Goal: Contribute content

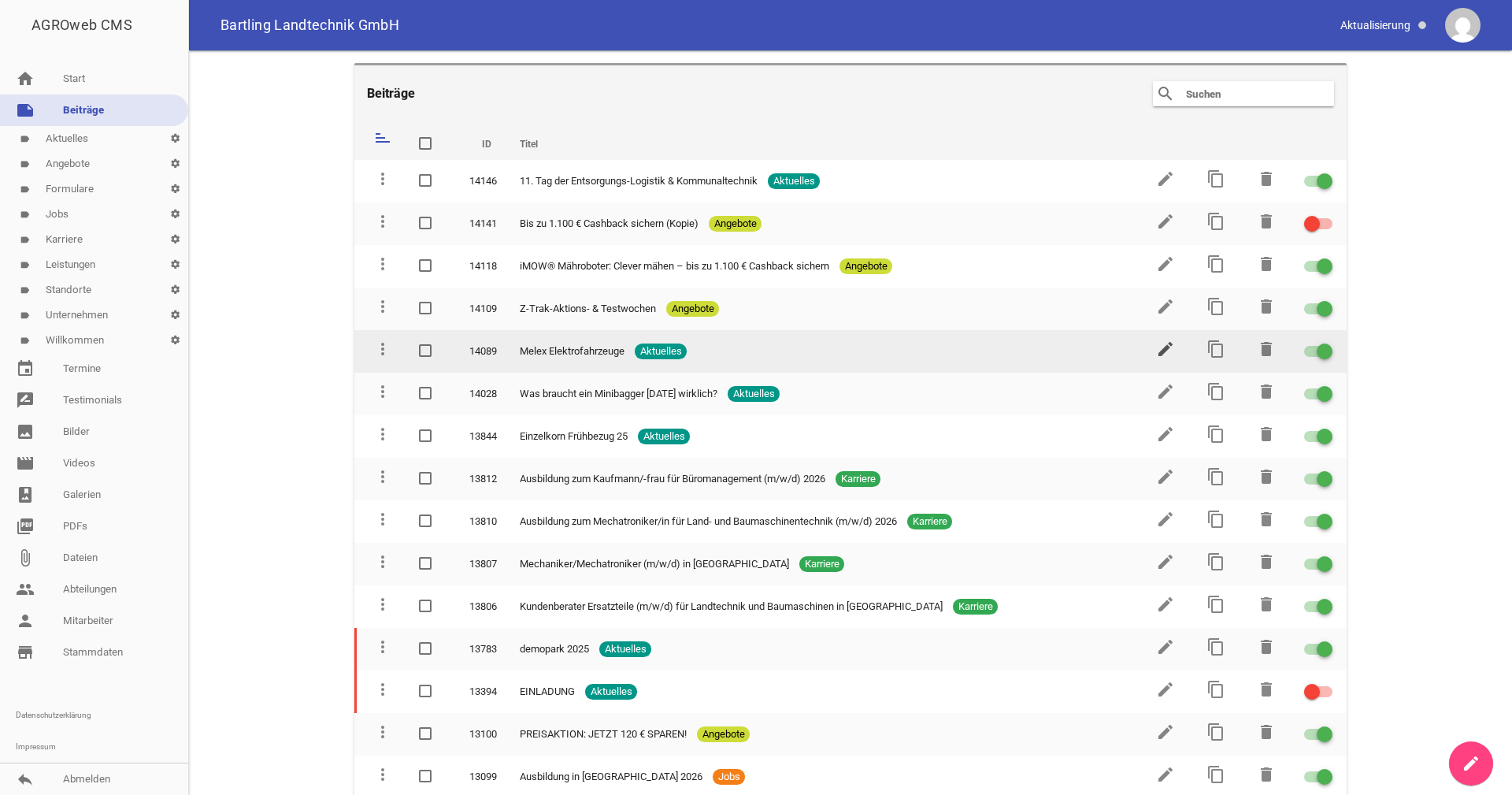
click at [1164, 351] on icon "edit" at bounding box center [1166, 349] width 19 height 19
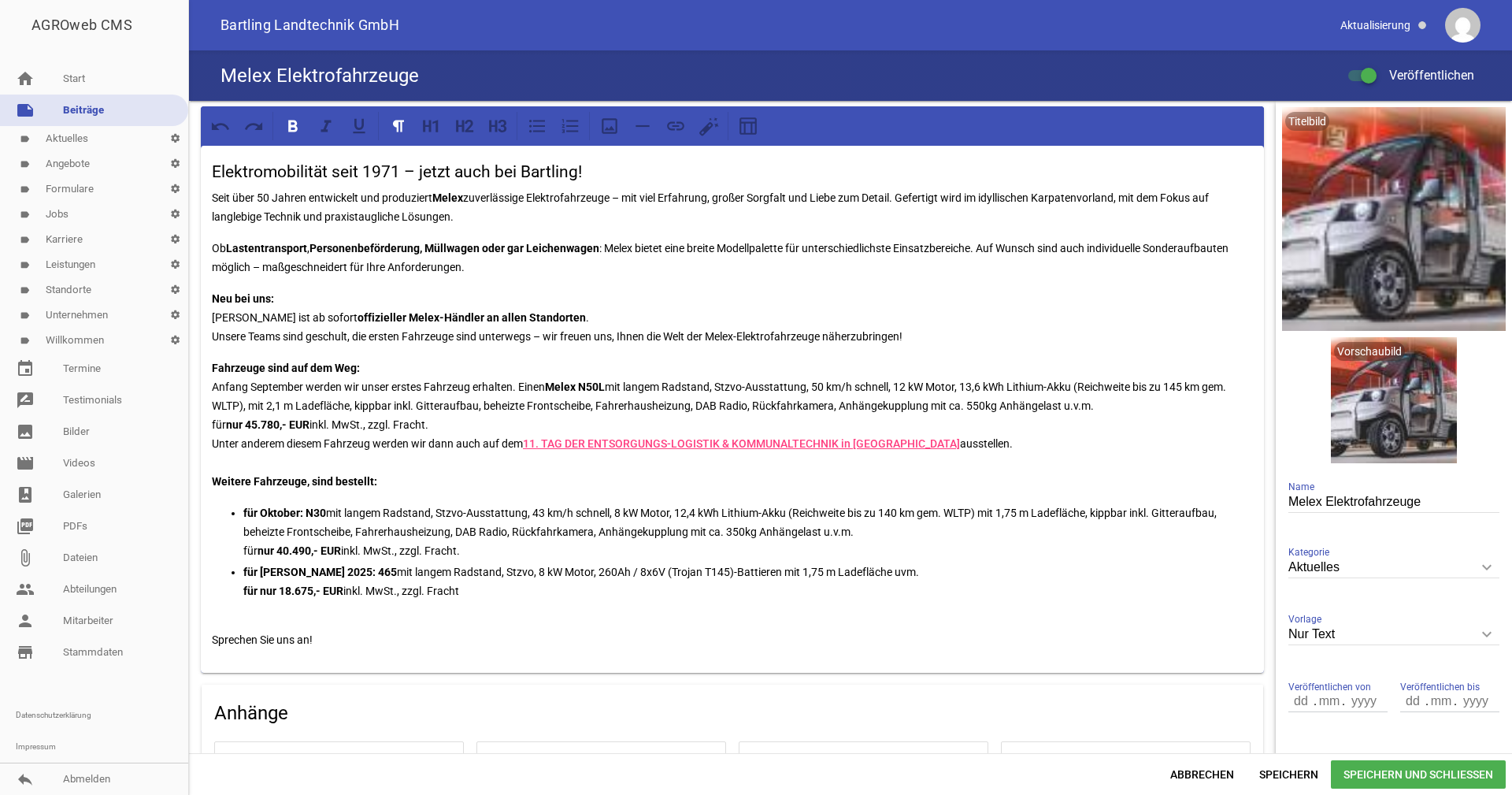
click at [245, 368] on strong "Fahrzeuge sind auf dem Weg:" at bounding box center [286, 368] width 148 height 12
drag, startPoint x: 363, startPoint y: 367, endPoint x: 207, endPoint y: 372, distance: 156.1
click at [207, 372] on div "Elektromobilität seit 1971 – jetzt auch bei Bartling! Seit über 50 Jahren entwi…" at bounding box center [732, 408] width 1063 height 527
click at [441, 424] on p "Fahrzeuge sind kurzfristig verfügbar: Anfang September werden wir unser erstes …" at bounding box center [732, 424] width 1041 height 132
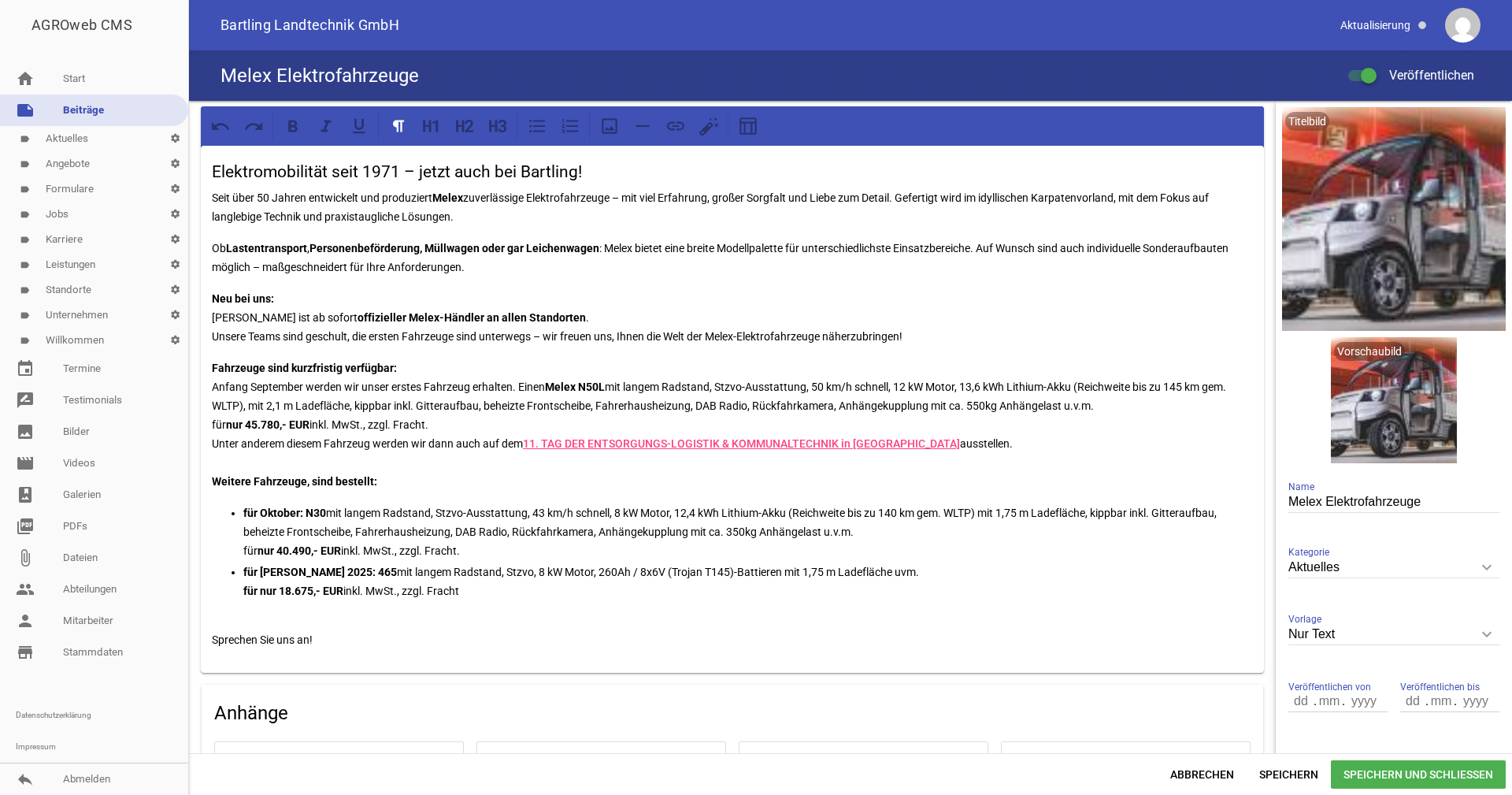
click at [225, 444] on p "Fahrzeuge sind kurzfristig verfügbar: Anfang September werden wir unser erstes …" at bounding box center [732, 424] width 1041 height 132
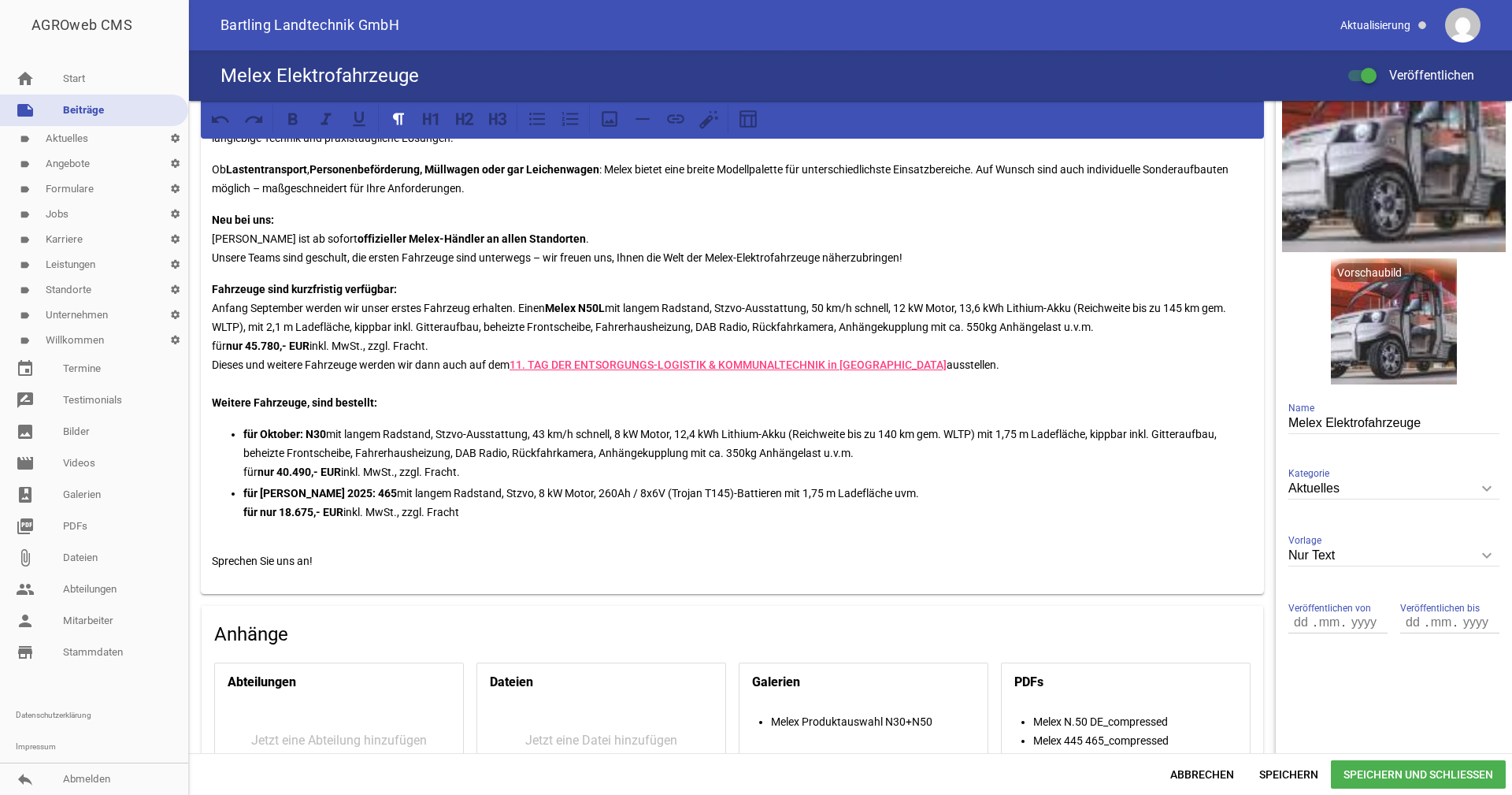
scroll to position [158, 0]
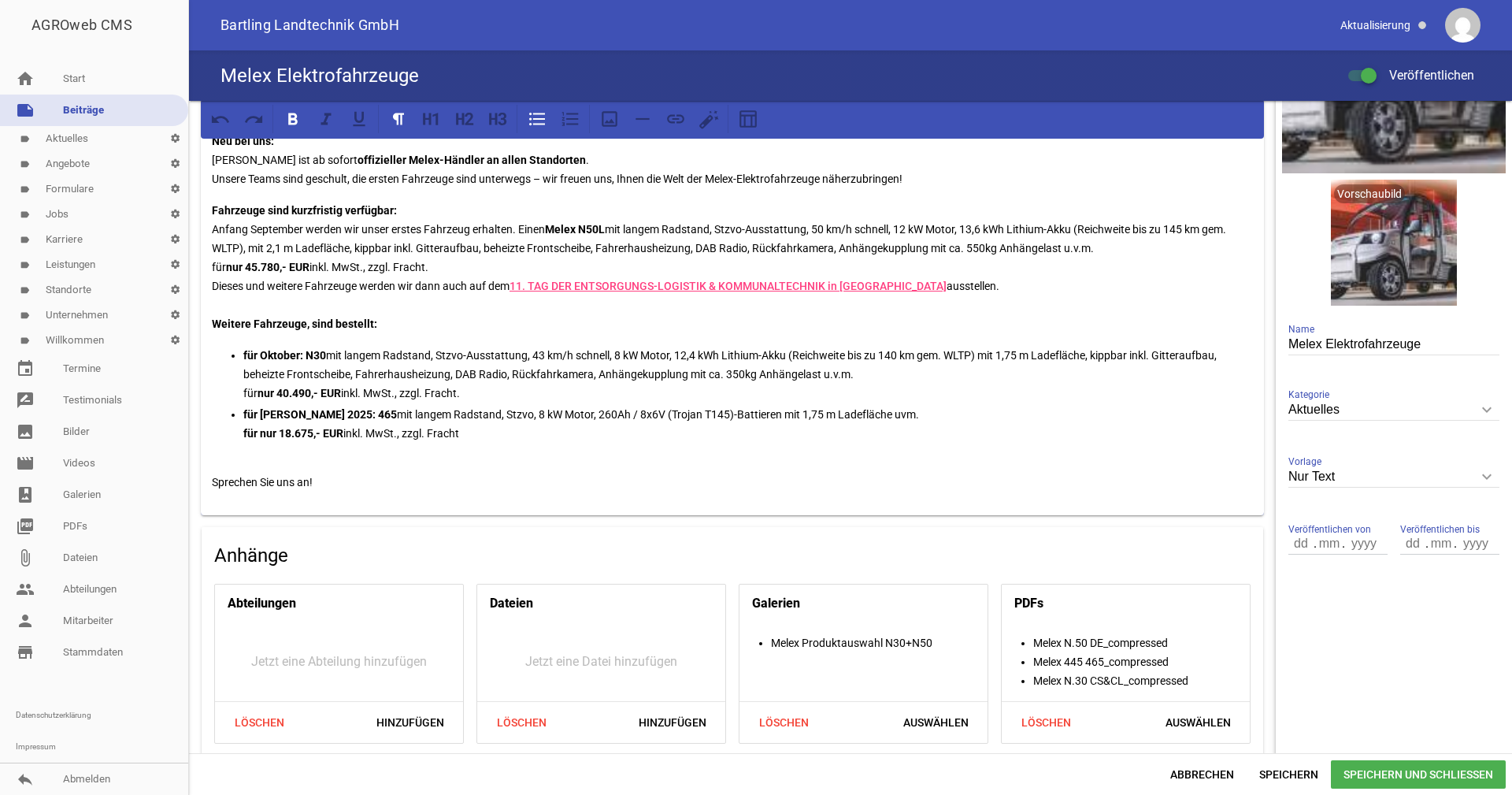
click at [269, 354] on strong "für Oktober: N30" at bounding box center [285, 355] width 82 height 12
click at [280, 415] on strong "für [PERSON_NAME] 2025: 465" at bounding box center [320, 415] width 153 height 12
click at [512, 354] on p "für September / Oktober: N30 mit langem Radstand, Stzvo-Ausstattung, 43 km/h sc…" at bounding box center [748, 374] width 1009 height 57
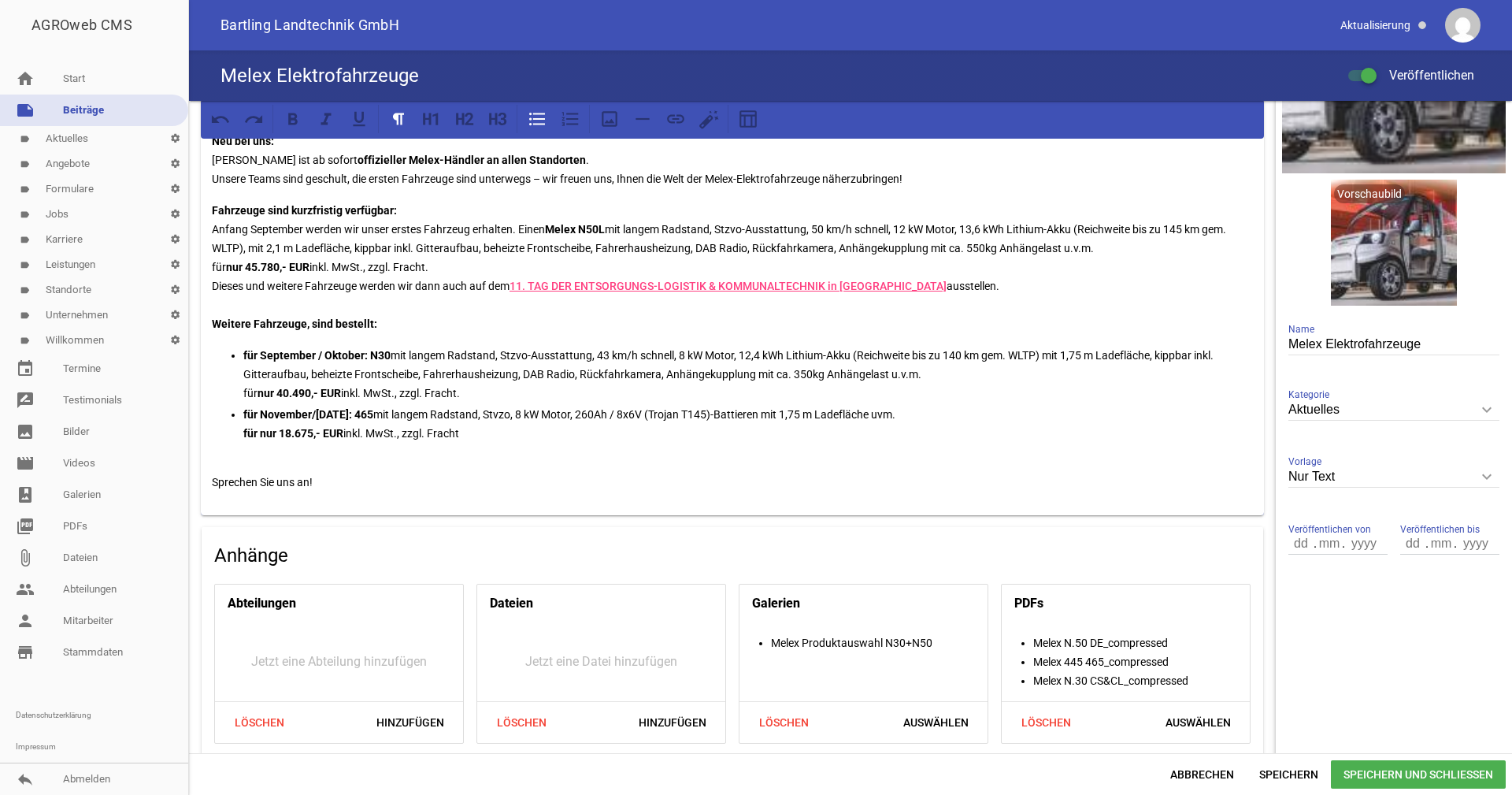
click at [516, 356] on p "für September / Oktober: N30 mit langem Radstand, Stzvo-Ausstattung, 43 km/h sc…" at bounding box center [748, 374] width 1009 height 57
click at [518, 355] on p "für September / Oktober: N30 mit langem Radstand, Stvzo-Ausstattung, 43 km/h sc…" at bounding box center [748, 374] width 1009 height 57
copy p "Stvzo"
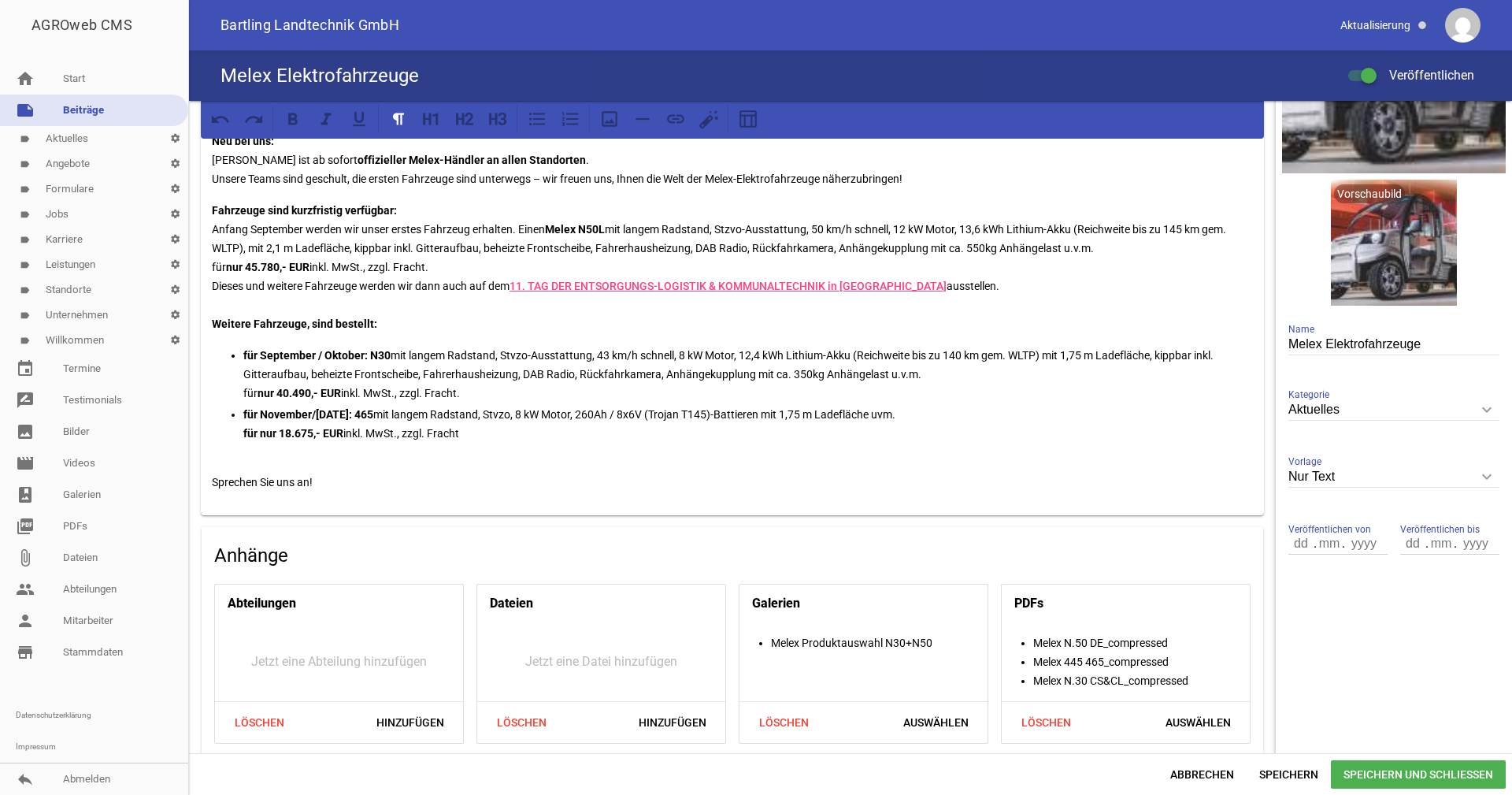
click at [731, 230] on p "Fahrzeuge sind kurzfristig verfügbar: Anfang September werden wir unser erstes …" at bounding box center [732, 266] width 1041 height 132
click at [731, 229] on p "Fahrzeuge sind kurzfristig verfügbar: Anfang September werden wir unser erstes …" at bounding box center [732, 266] width 1041 height 132
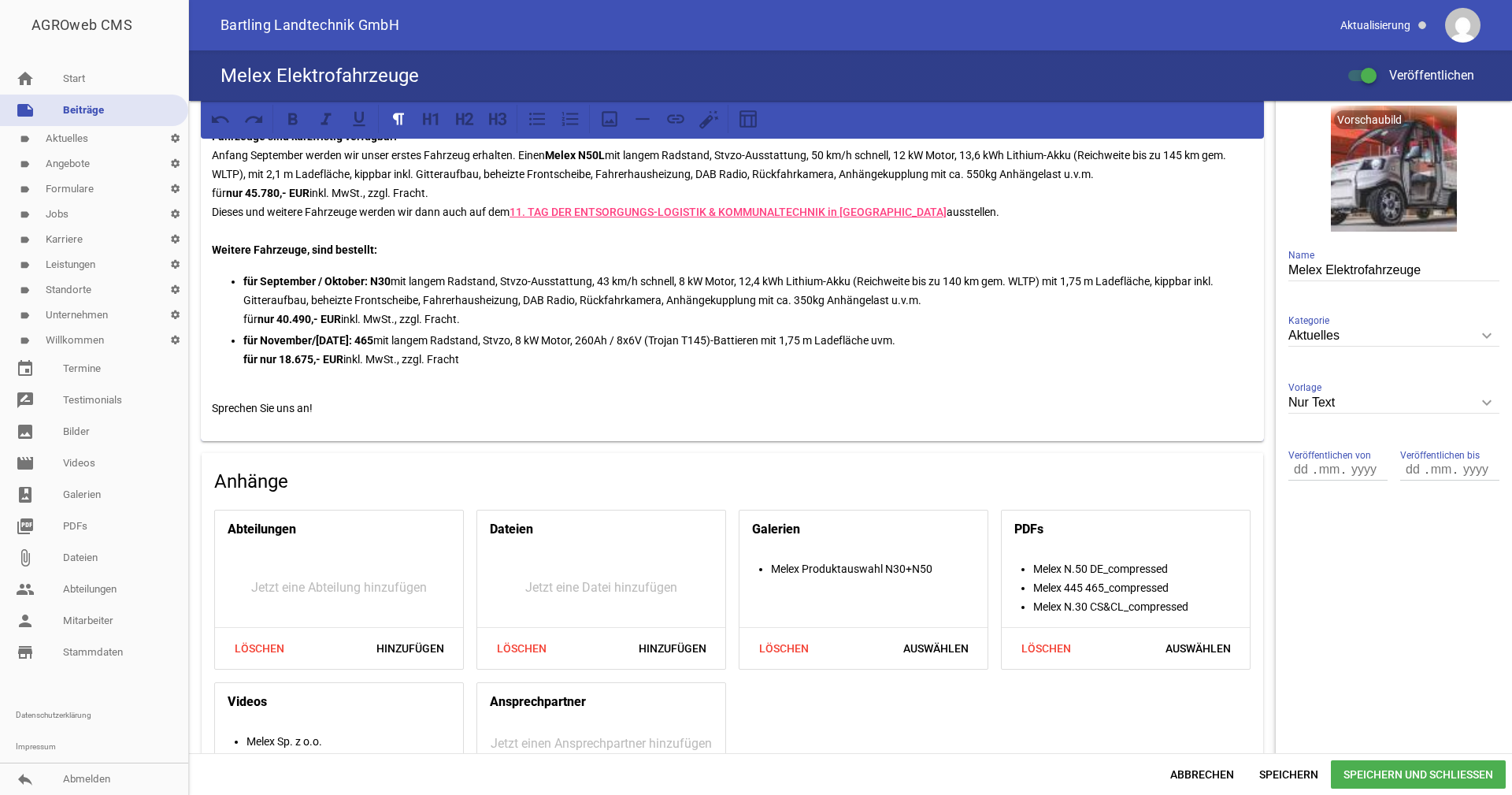
scroll to position [306, 0]
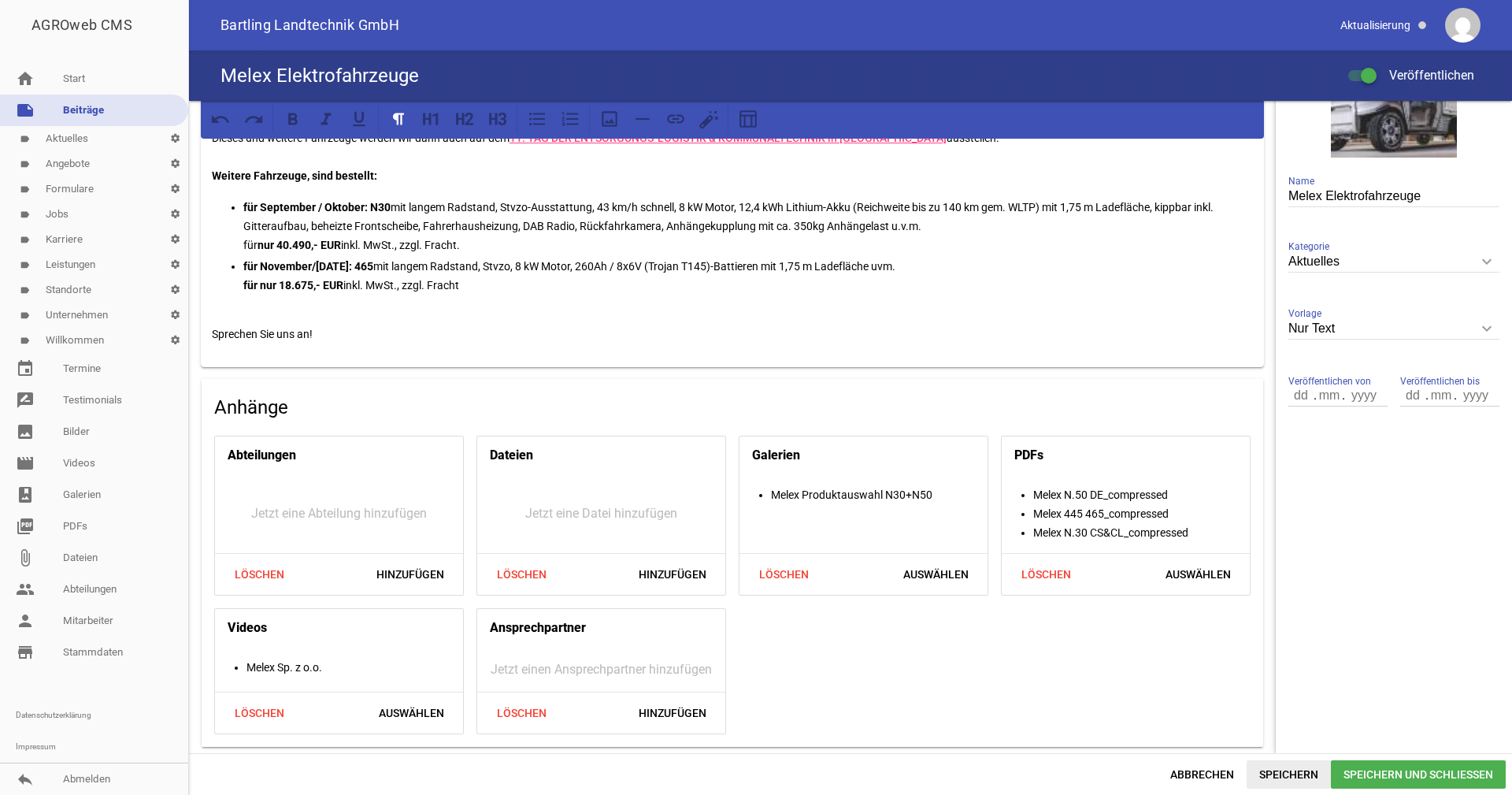
click at [1288, 771] on span "Speichern" at bounding box center [1289, 774] width 84 height 28
